Goal: Information Seeking & Learning: Learn about a topic

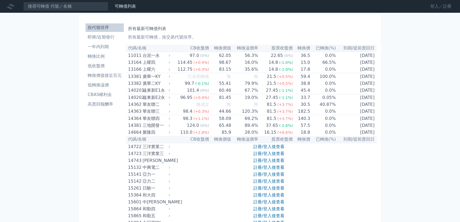
click at [433, 8] on link "登入／註冊" at bounding box center [441, 6] width 30 height 8
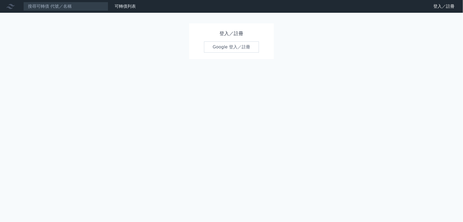
click at [218, 49] on link "Google 登入／註冊" at bounding box center [231, 46] width 55 height 11
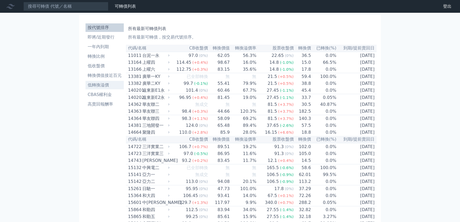
click at [102, 84] on li "低轉換溢價" at bounding box center [104, 85] width 38 height 6
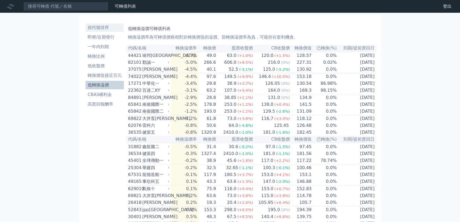
click at [104, 26] on li "按代號排序" at bounding box center [104, 27] width 38 height 6
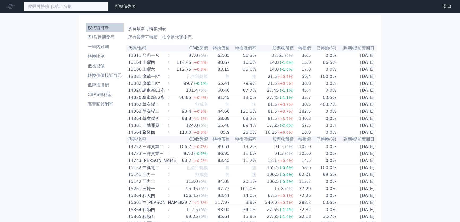
click at [68, 3] on input at bounding box center [65, 6] width 85 height 9
type input "5244"
click at [48, 6] on input "5244" at bounding box center [65, 6] width 85 height 9
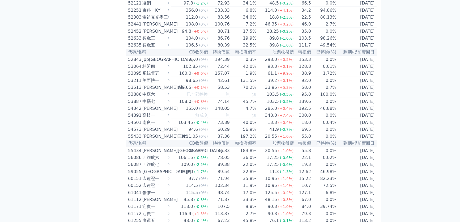
scroll to position [1762, 0]
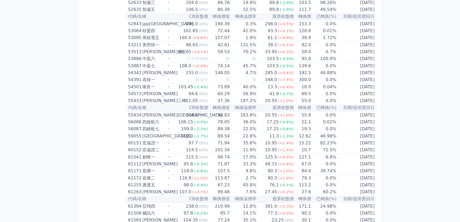
drag, startPoint x: 204, startPoint y: 113, endPoint x: 229, endPoint y: 113, distance: 25.2
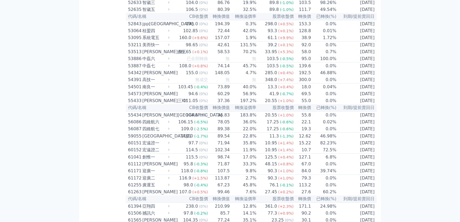
drag, startPoint x: 285, startPoint y: 115, endPoint x: 175, endPoint y: 111, distance: 110.3
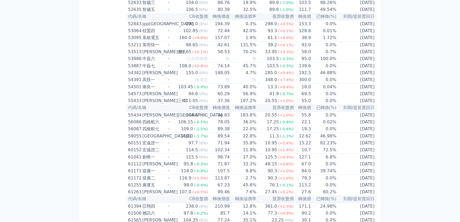
drag, startPoint x: 210, startPoint y: 113, endPoint x: 353, endPoint y: 113, distance: 143.1
drag, startPoint x: 268, startPoint y: 115, endPoint x: 149, endPoint y: 114, distance: 119.2
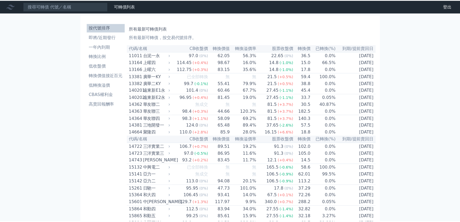
scroll to position [1762, 0]
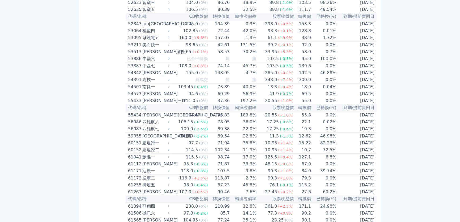
drag, startPoint x: 146, startPoint y: 75, endPoint x: 214, endPoint y: 56, distance: 70.5
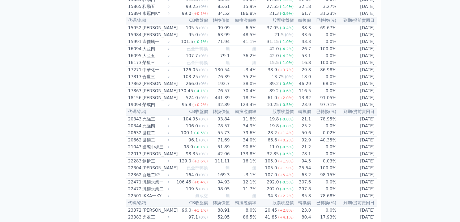
scroll to position [16, 0]
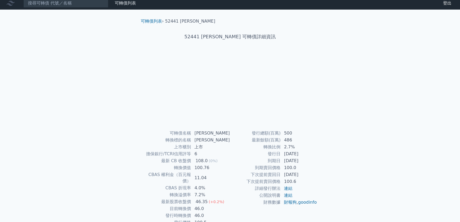
scroll to position [24, 0]
